Goal: Find specific page/section: Find specific page/section

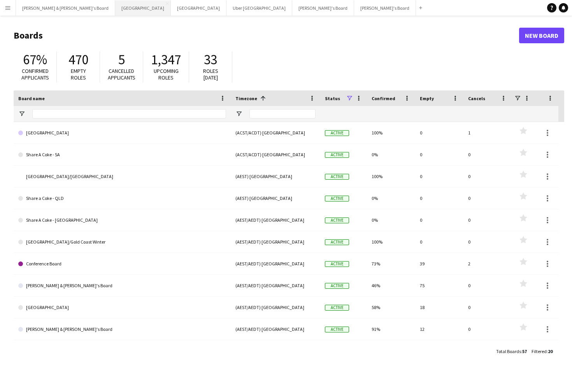
click at [115, 9] on button "Sydney Close" at bounding box center [143, 7] width 56 height 15
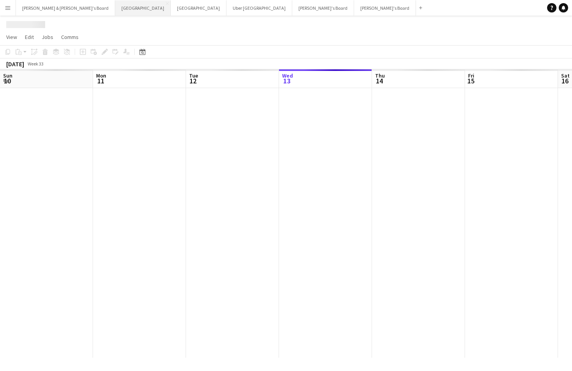
scroll to position [0, 186]
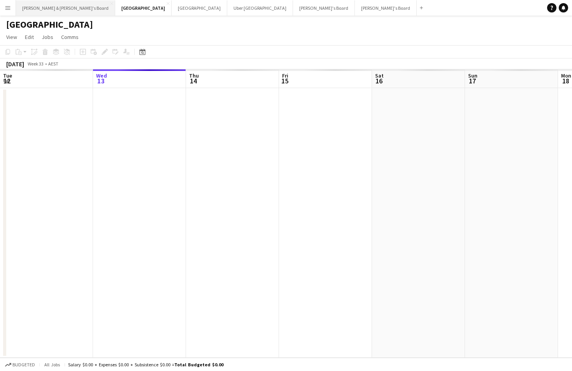
click at [53, 5] on button "Neil & Jenny's Board Close" at bounding box center [65, 7] width 99 height 15
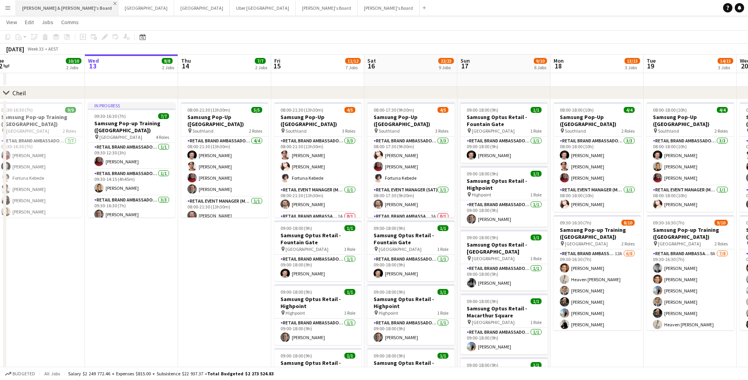
scroll to position [0, 199]
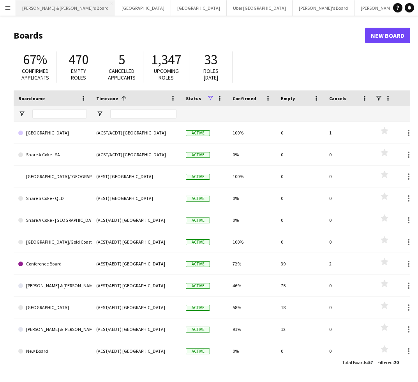
click at [30, 11] on button "[PERSON_NAME] & [PERSON_NAME]'s Board Close" at bounding box center [65, 7] width 99 height 15
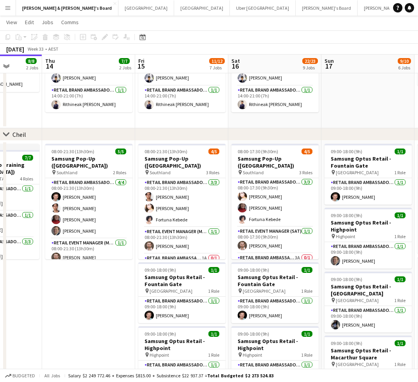
scroll to position [2, 0]
